Goal: Task Accomplishment & Management: Manage account settings

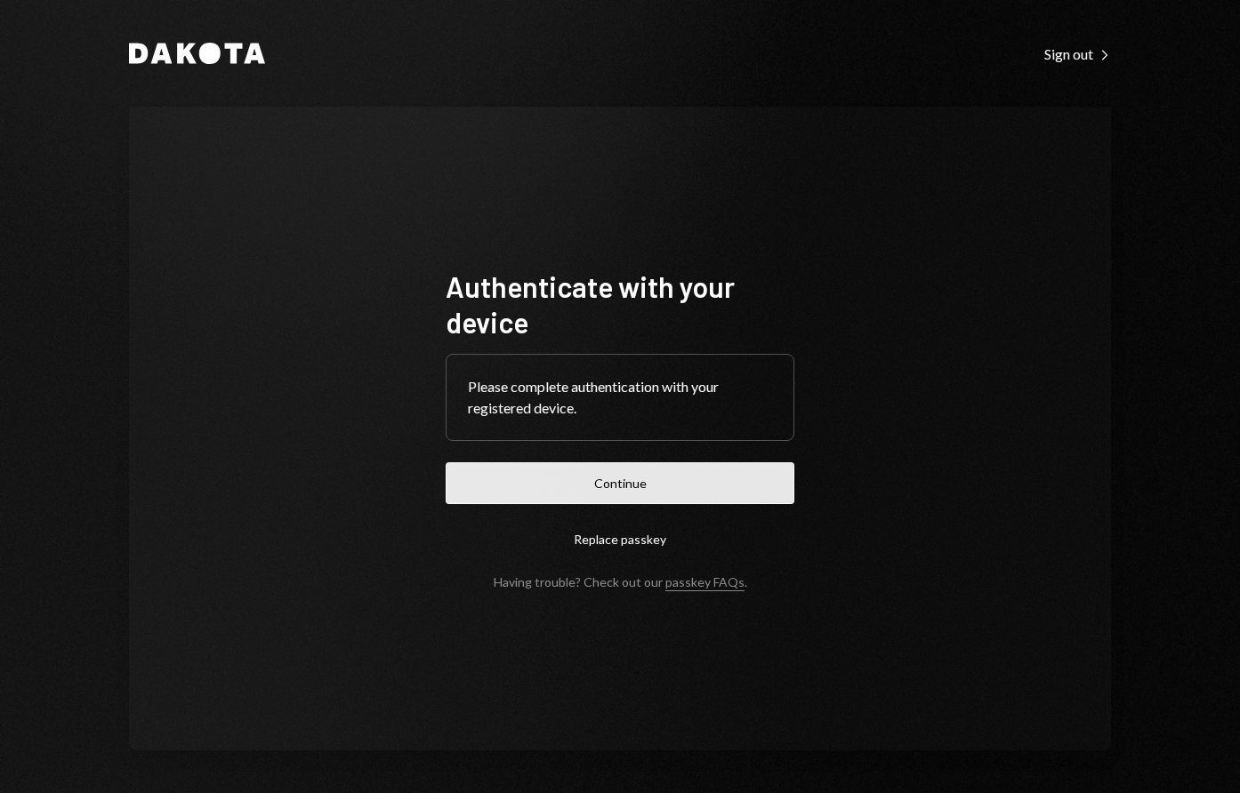
click at [594, 481] on button "Continue" at bounding box center [620, 484] width 349 height 42
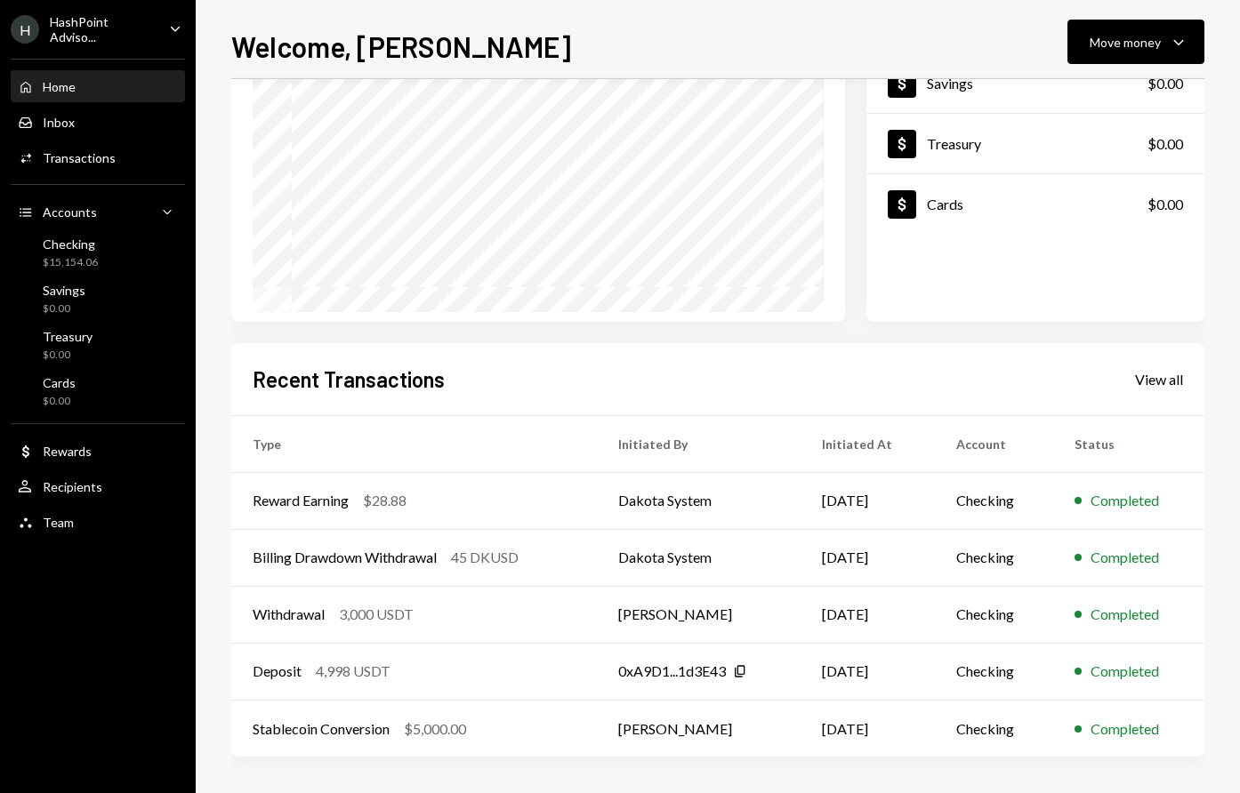
click at [1147, 390] on div "Recent Transactions View all" at bounding box center [718, 379] width 930 height 29
click at [1147, 379] on div "View all" at bounding box center [1159, 380] width 48 height 18
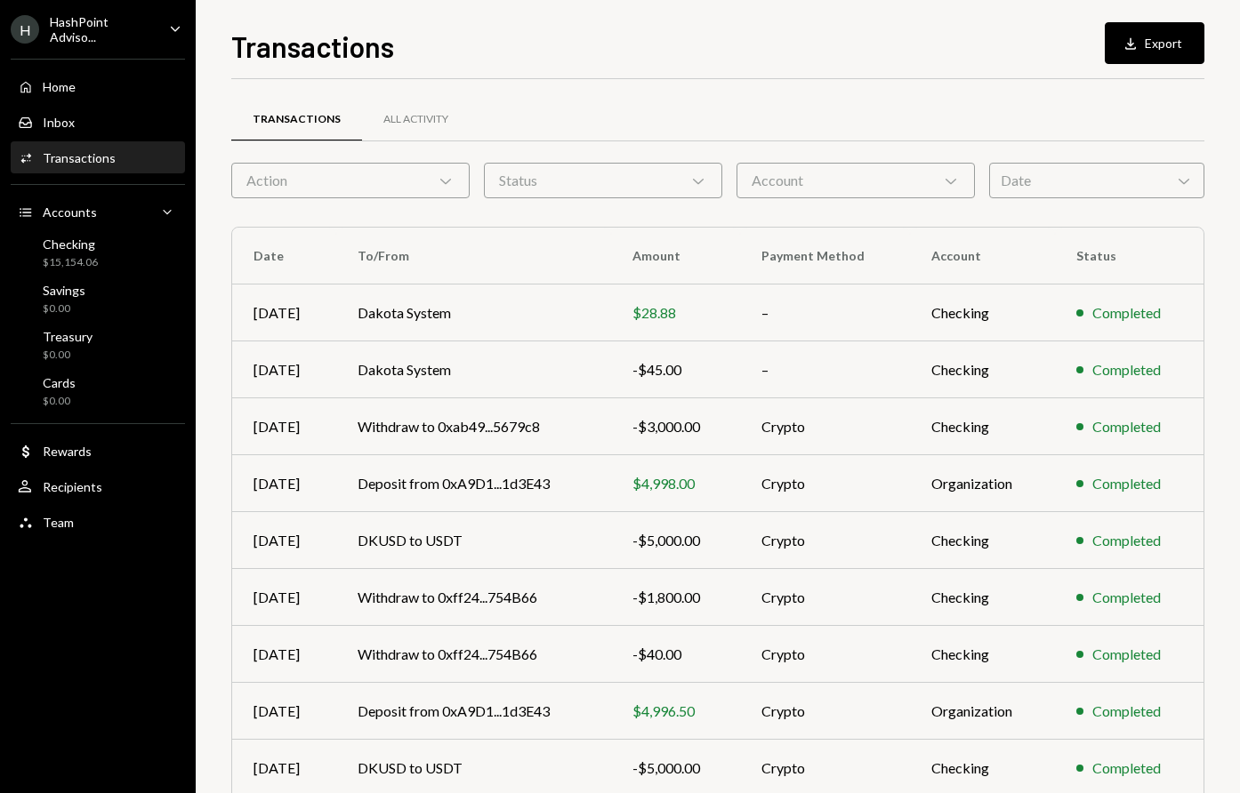
click at [1006, 174] on div "Date Chevron Down" at bounding box center [1096, 181] width 215 height 36
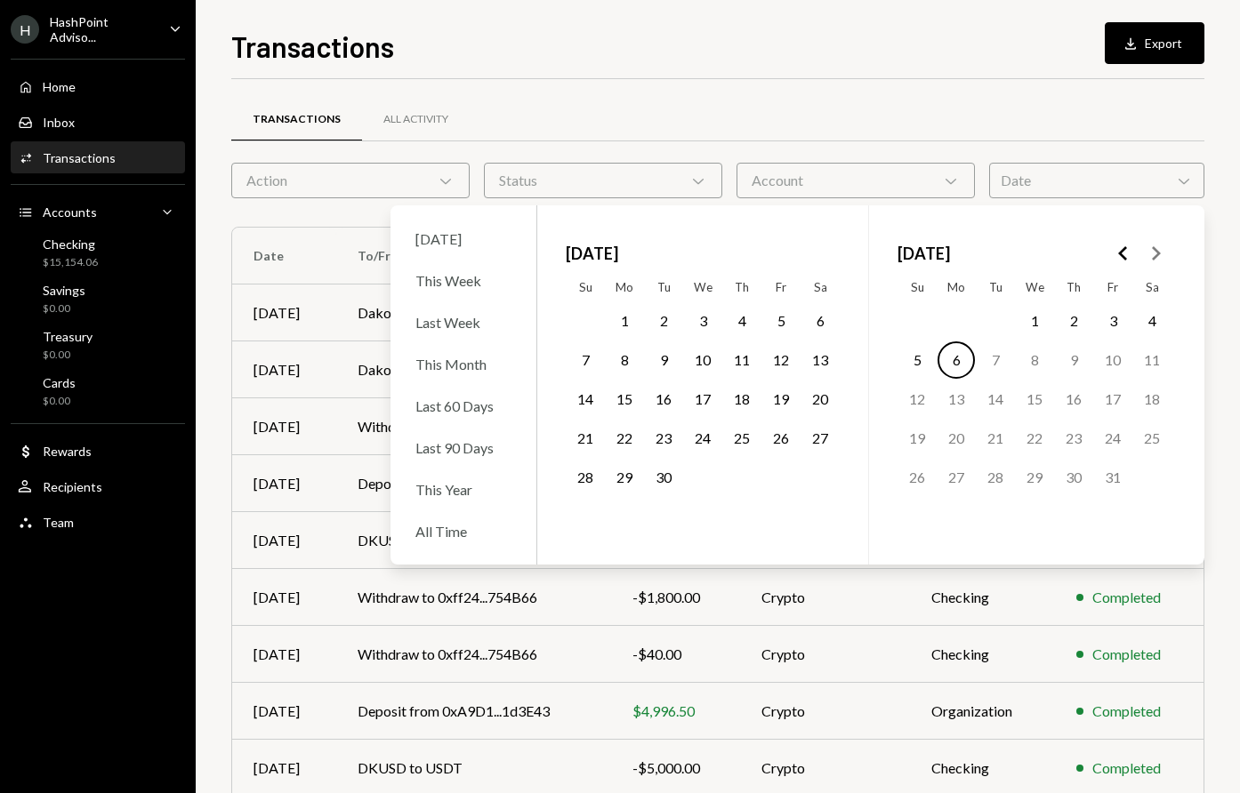
click at [1116, 251] on icon "Go to the Previous Month" at bounding box center [1123, 253] width 21 height 21
click at [1035, 436] on button "20" at bounding box center [1034, 438] width 37 height 37
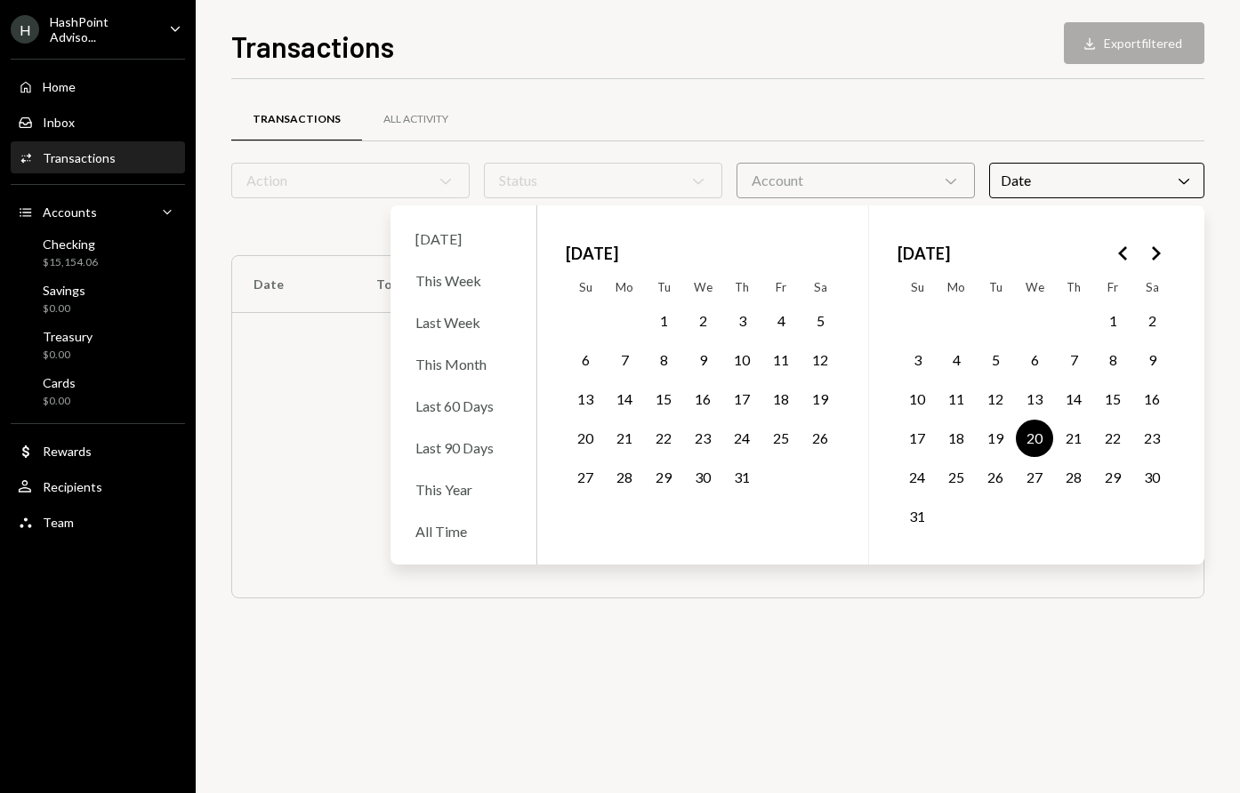
click at [1156, 246] on icon "Go to the Next Month" at bounding box center [1155, 253] width 21 height 21
click at [955, 351] on button "6" at bounding box center [956, 360] width 37 height 37
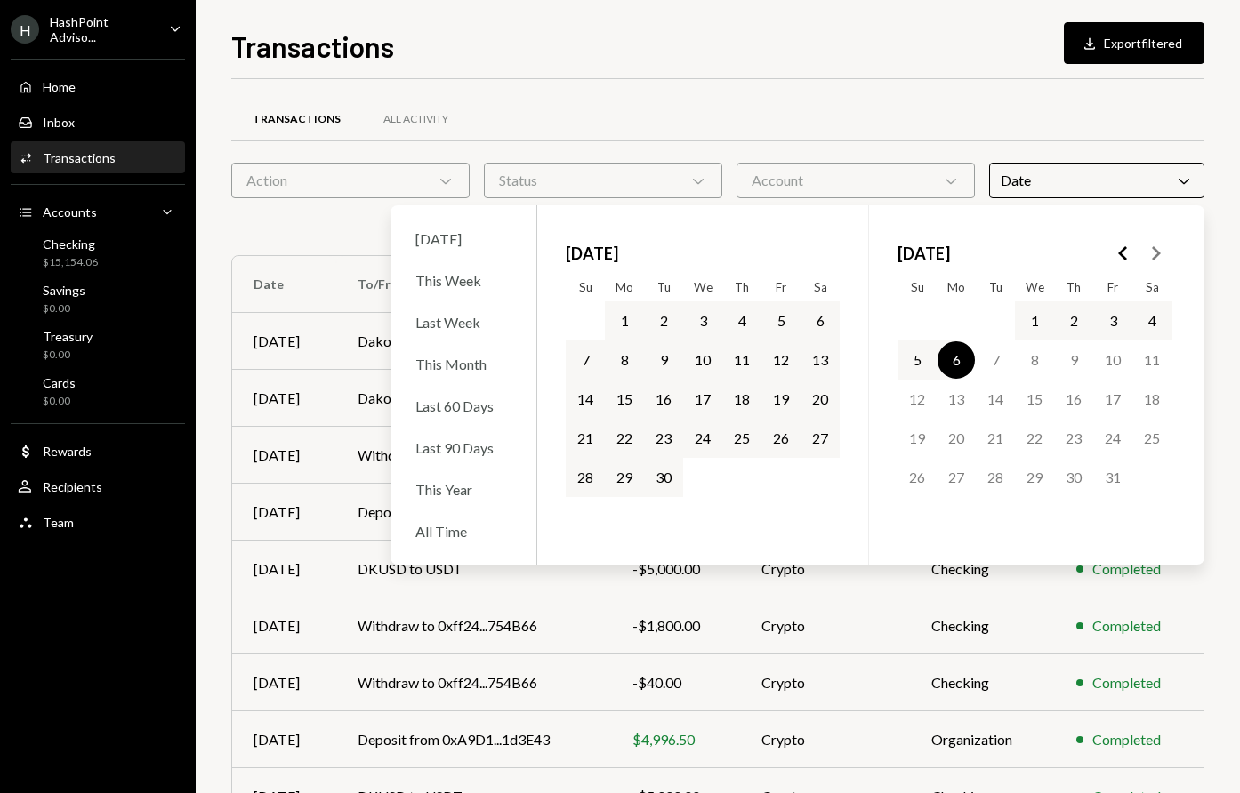
click at [982, 79] on div "Transactions All Activity Action Chevron Down Status Chevron Down Account Chevr…" at bounding box center [717, 499] width 973 height 840
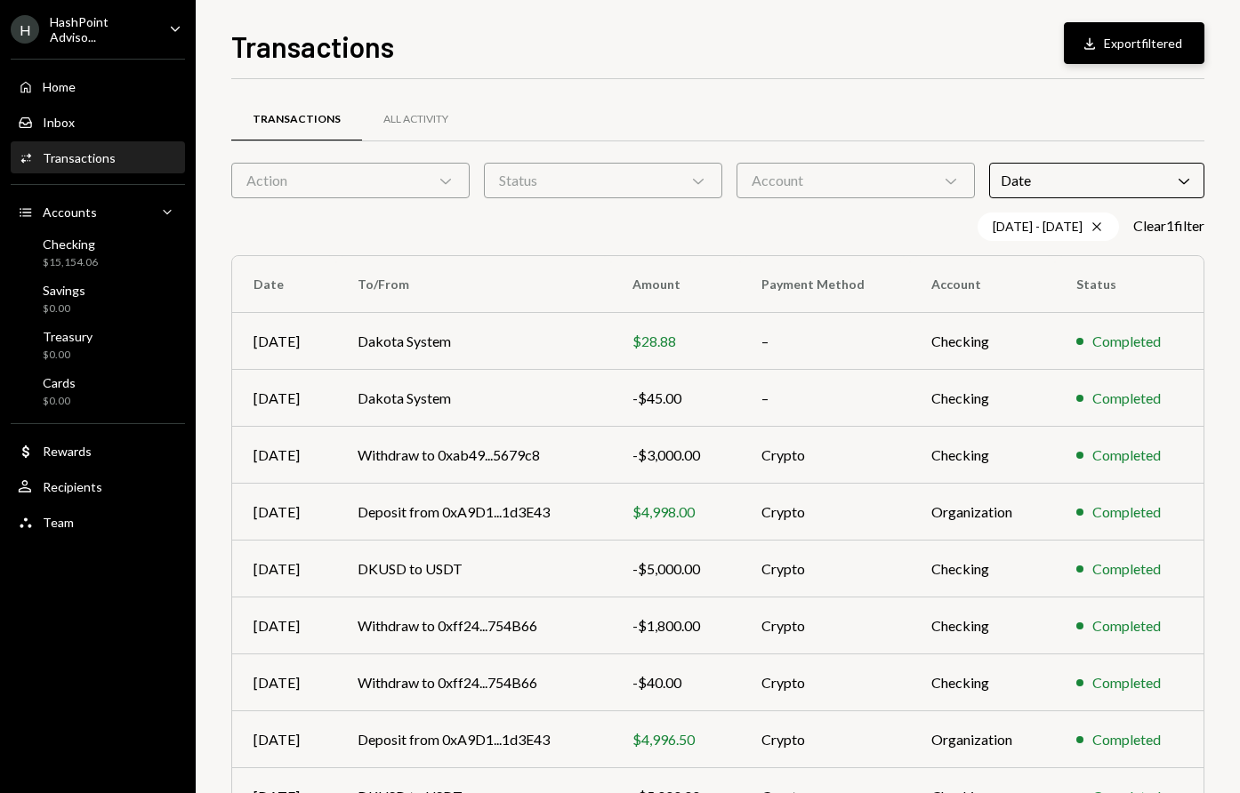
scroll to position [-1, 0]
click at [1102, 48] on button "Download Export filtered" at bounding box center [1134, 43] width 141 height 42
click at [112, 85] on div "Home Home" at bounding box center [98, 87] width 160 height 16
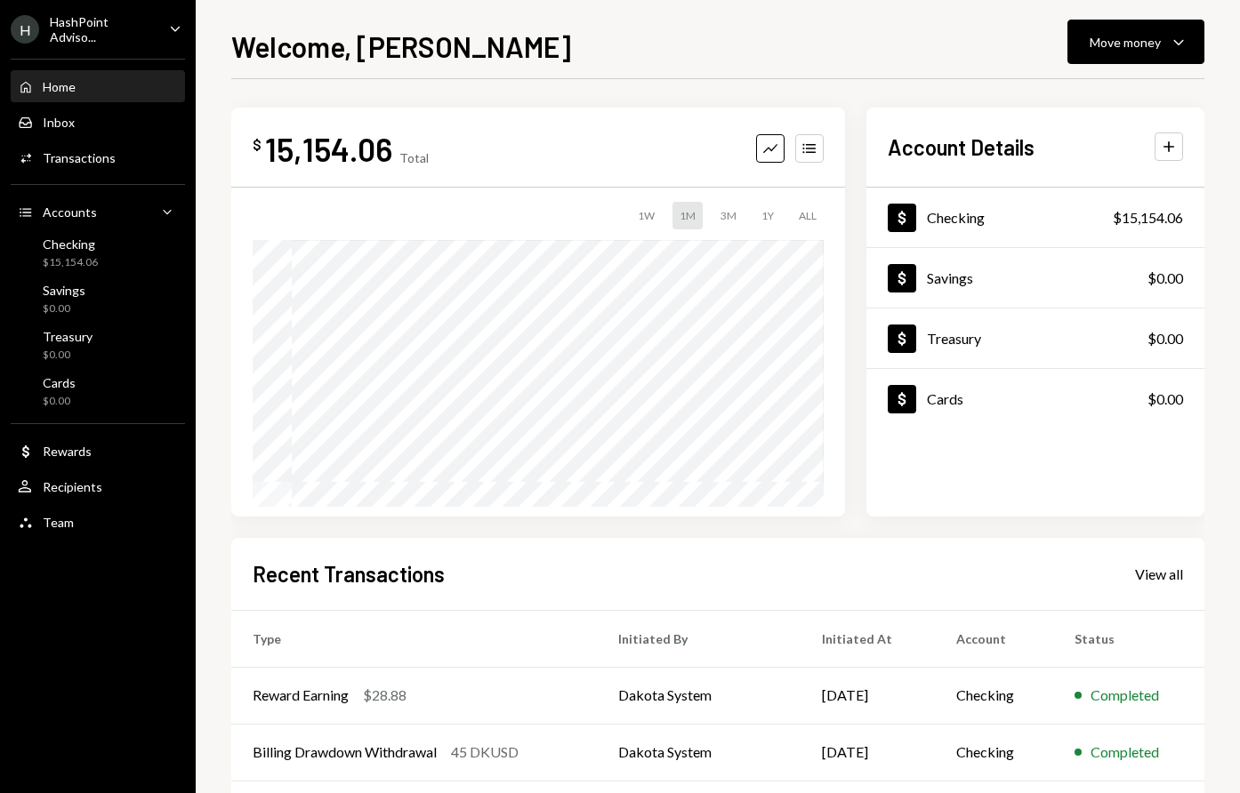
click at [124, 24] on div "HashPoint Adviso..." at bounding box center [102, 29] width 105 height 30
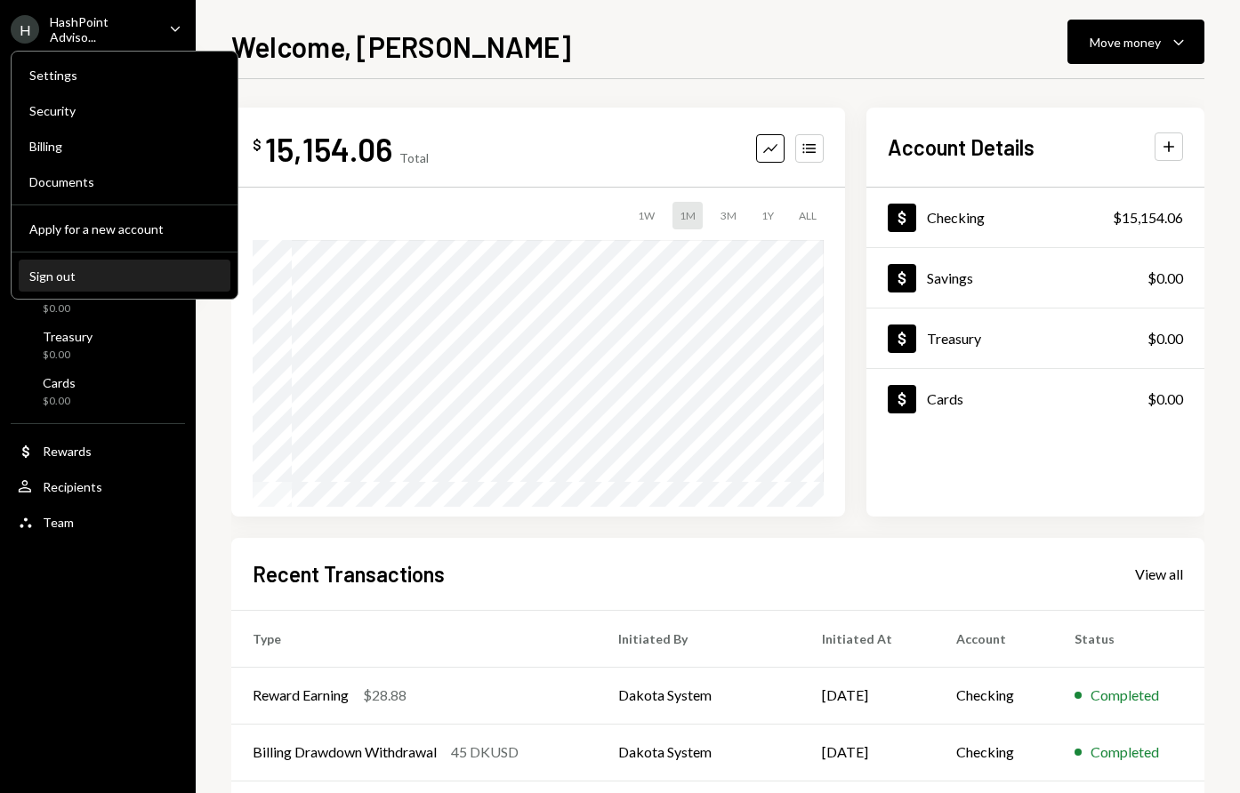
click at [139, 270] on div "Sign out" at bounding box center [124, 276] width 190 height 15
